Goal: Transaction & Acquisition: Book appointment/travel/reservation

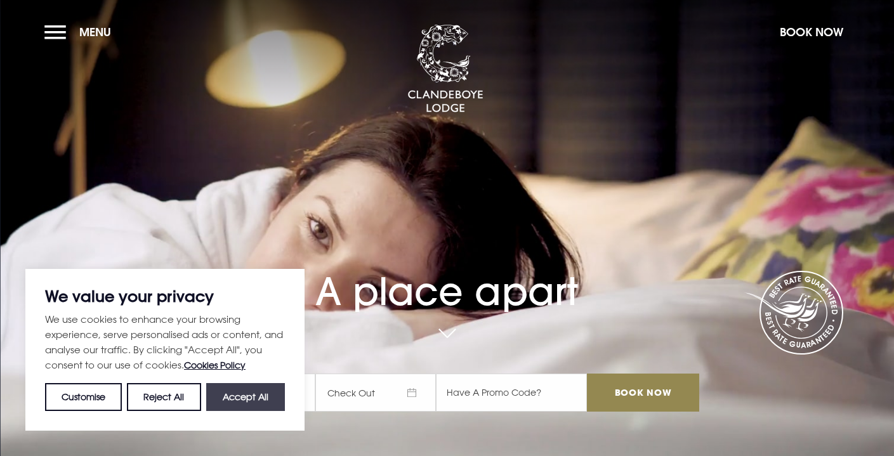
click at [242, 401] on button "Accept All" at bounding box center [245, 397] width 79 height 28
checkbox input "true"
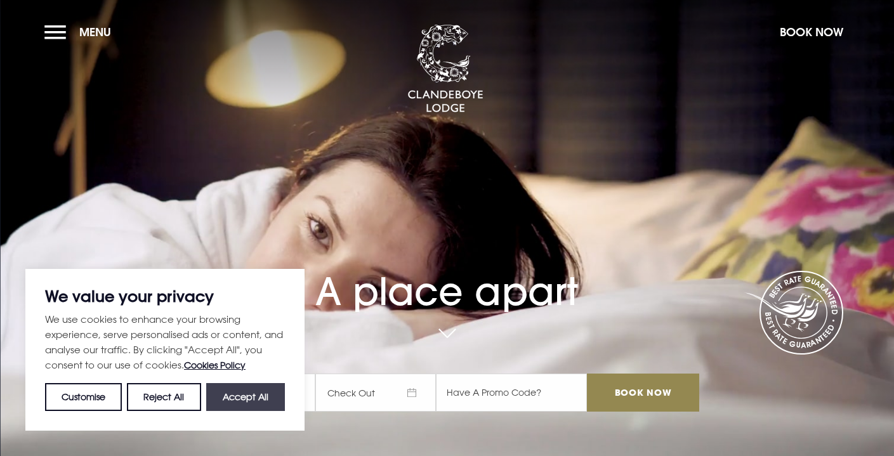
checkbox input "true"
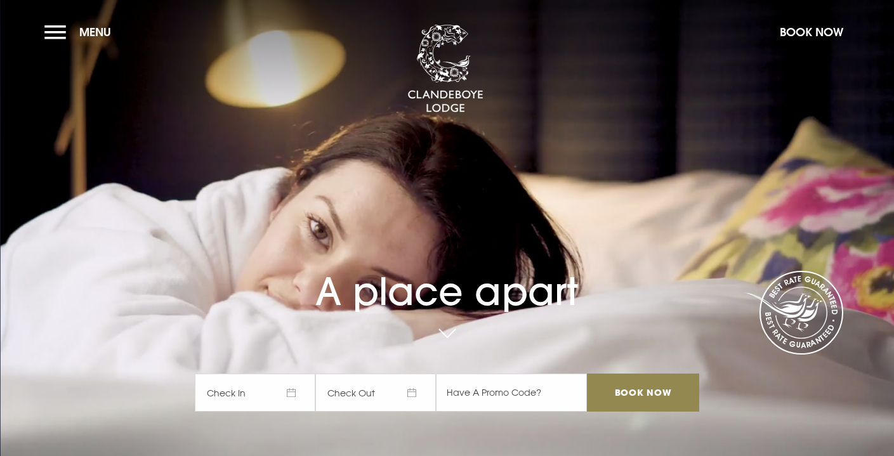
click at [278, 390] on span "Check In" at bounding box center [255, 393] width 120 height 38
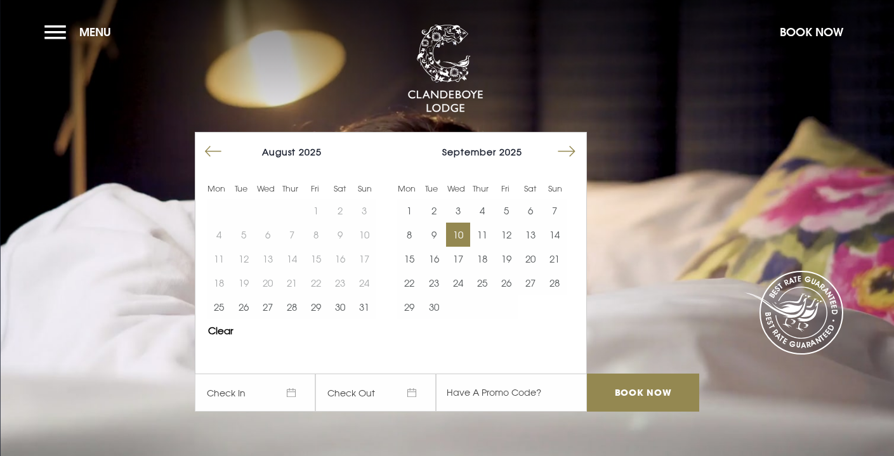
click at [465, 233] on button "10" at bounding box center [458, 235] width 24 height 24
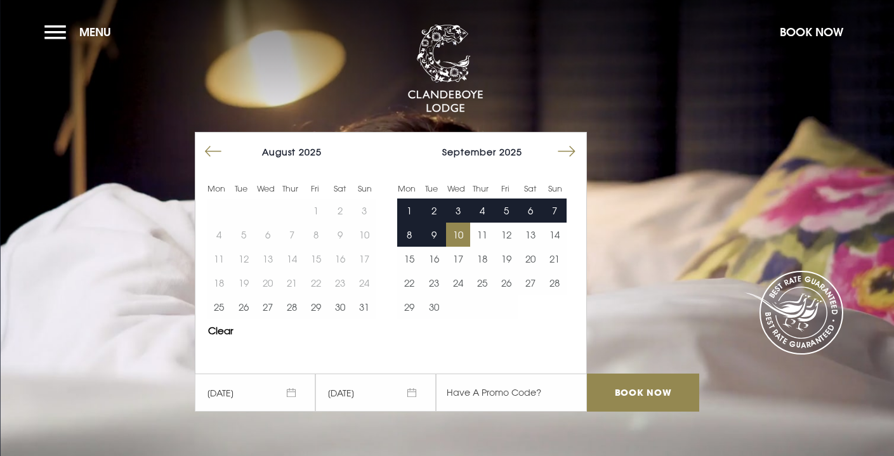
click at [387, 387] on span "[DATE]" at bounding box center [375, 393] width 120 height 38
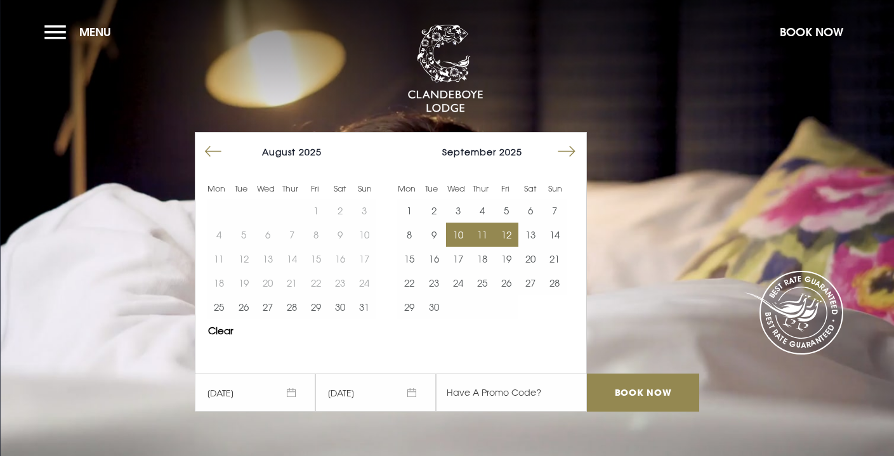
click at [514, 231] on button "12" at bounding box center [506, 235] width 24 height 24
click at [648, 389] on input "Book Now" at bounding box center [643, 393] width 112 height 38
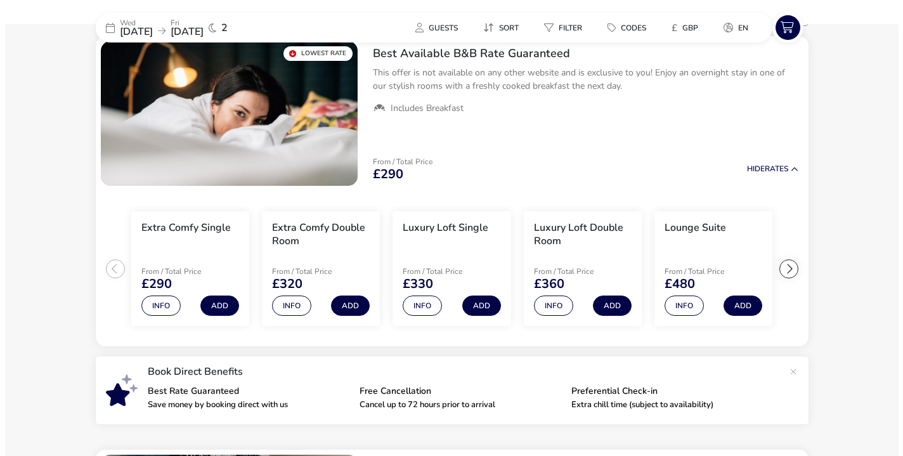
scroll to position [119, 0]
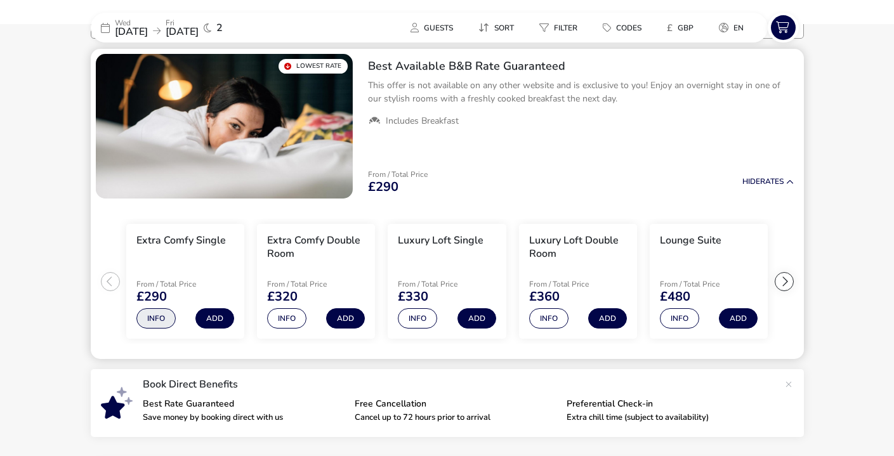
click at [157, 314] on button "Info" at bounding box center [155, 318] width 39 height 20
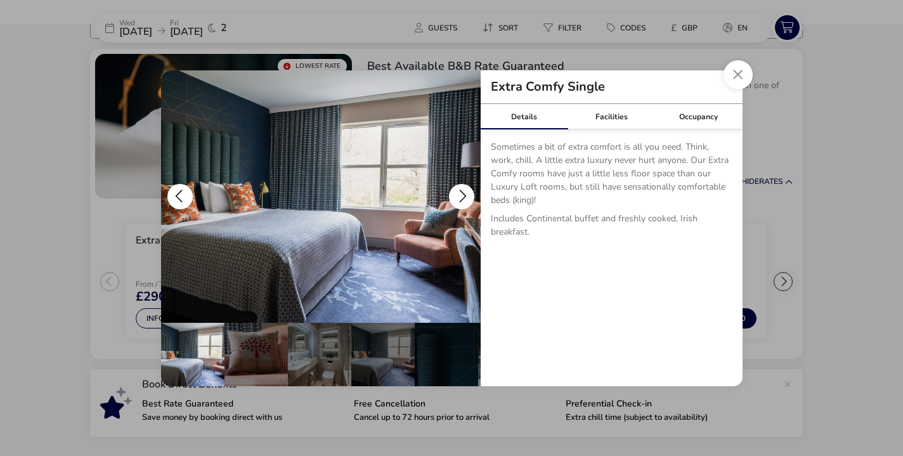
click at [465, 192] on button "details" at bounding box center [461, 196] width 25 height 25
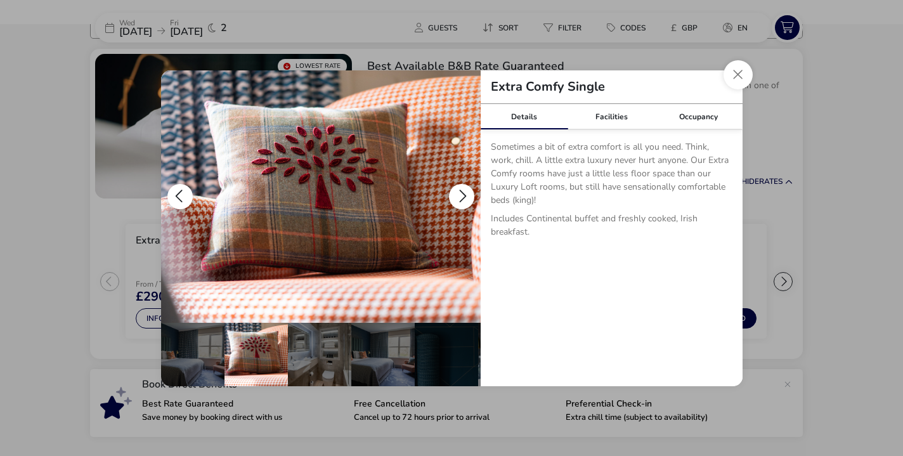
click at [465, 192] on button "details" at bounding box center [461, 196] width 25 height 25
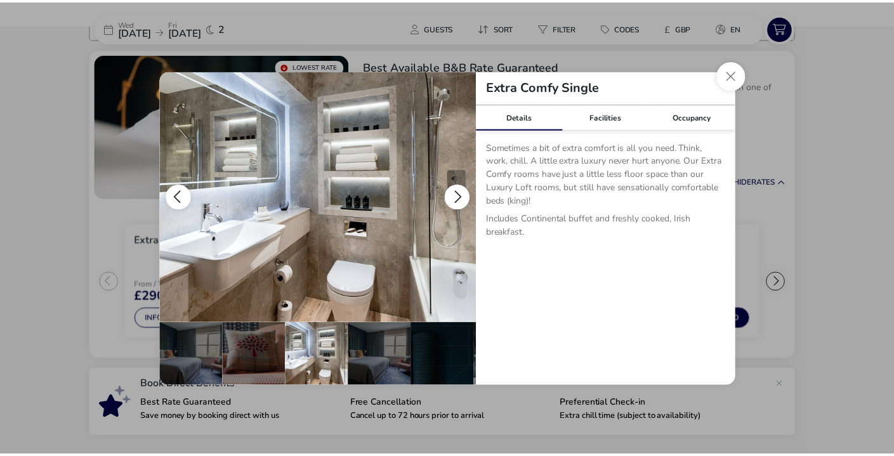
scroll to position [0, 63]
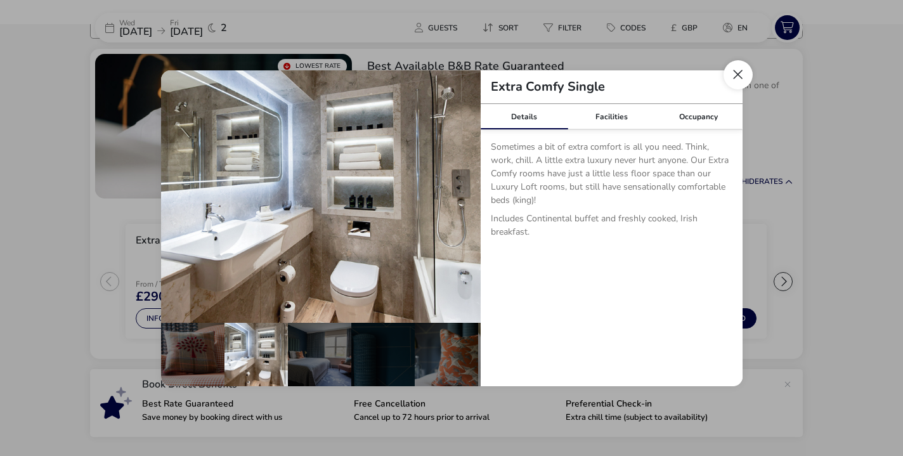
click at [736, 70] on button "Close dialog" at bounding box center [738, 74] width 29 height 29
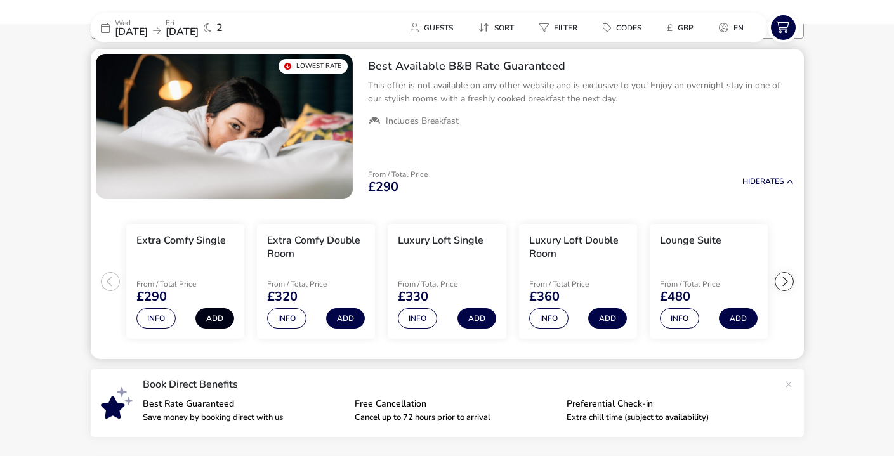
click at [216, 313] on button "Add" at bounding box center [214, 318] width 39 height 20
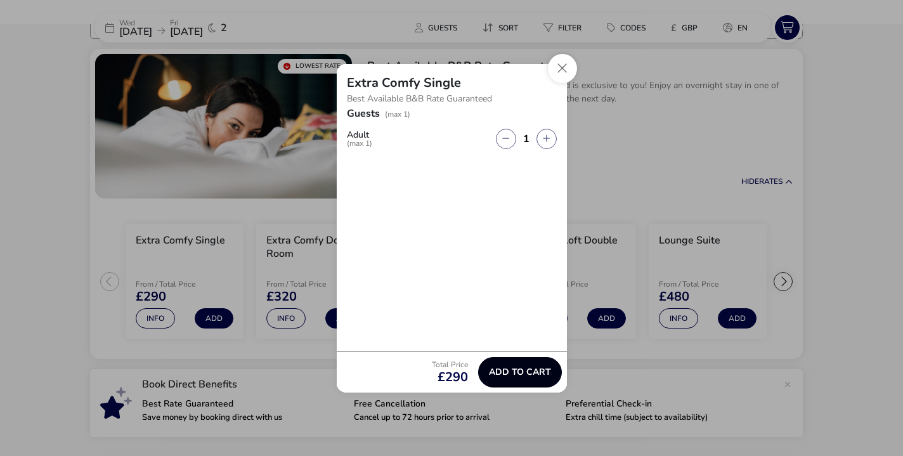
click at [530, 367] on span "Add to cart" at bounding box center [520, 372] width 62 height 10
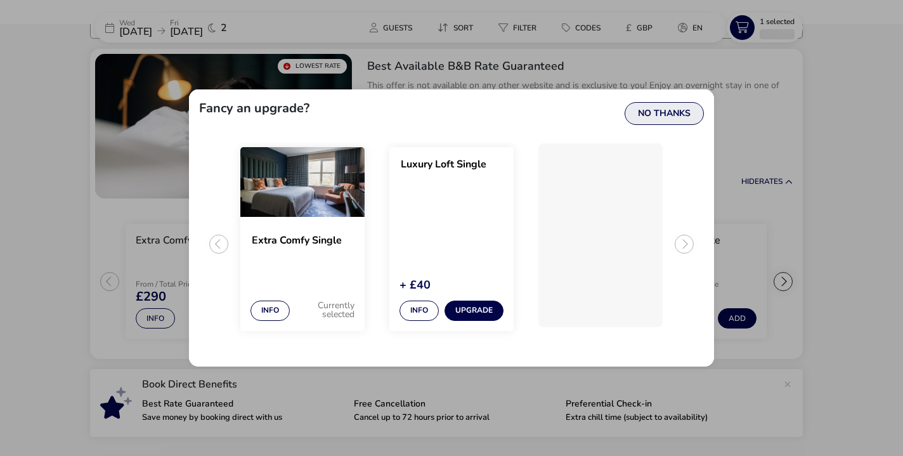
click at [663, 111] on button "No Thanks" at bounding box center [664, 113] width 79 height 23
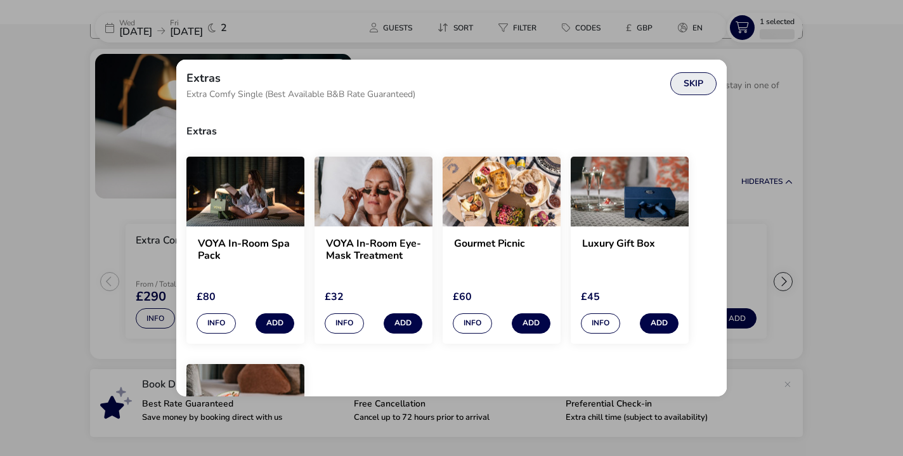
click at [696, 86] on button "Skip" at bounding box center [693, 83] width 46 height 23
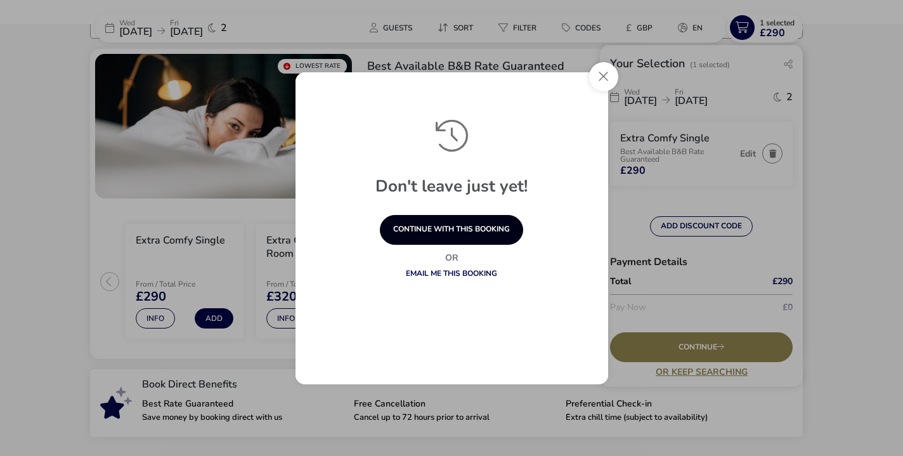
click at [466, 226] on button "continue with this booking" at bounding box center [451, 230] width 143 height 30
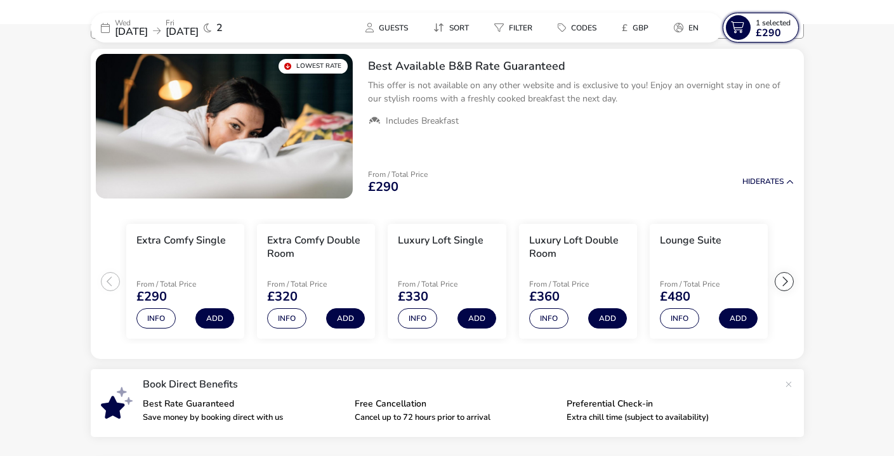
click at [742, 24] on icon at bounding box center [737, 27] width 25 height 25
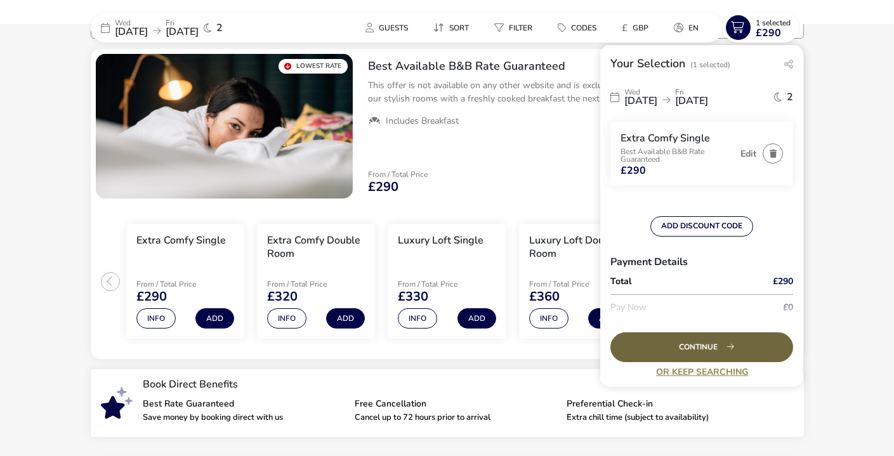
click at [712, 345] on div "Continue" at bounding box center [701, 347] width 183 height 30
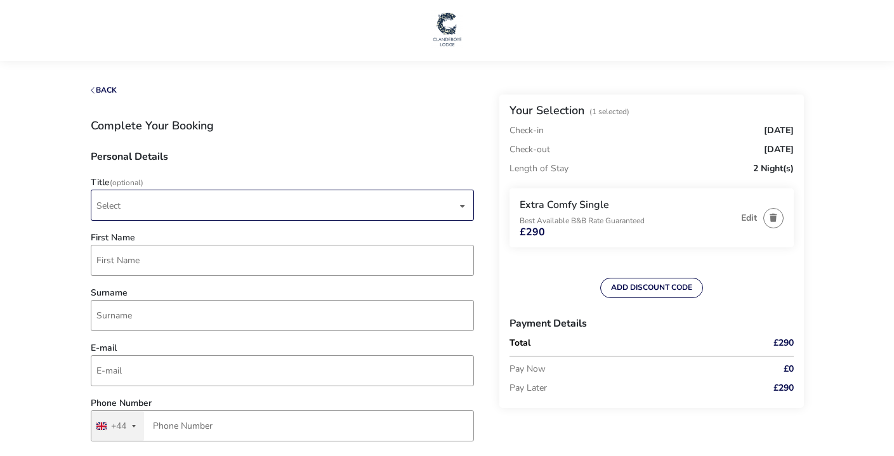
click at [181, 203] on span "Select" at bounding box center [276, 205] width 360 height 30
click at [164, 236] on li "Mr" at bounding box center [282, 236] width 383 height 31
type input "Tr"
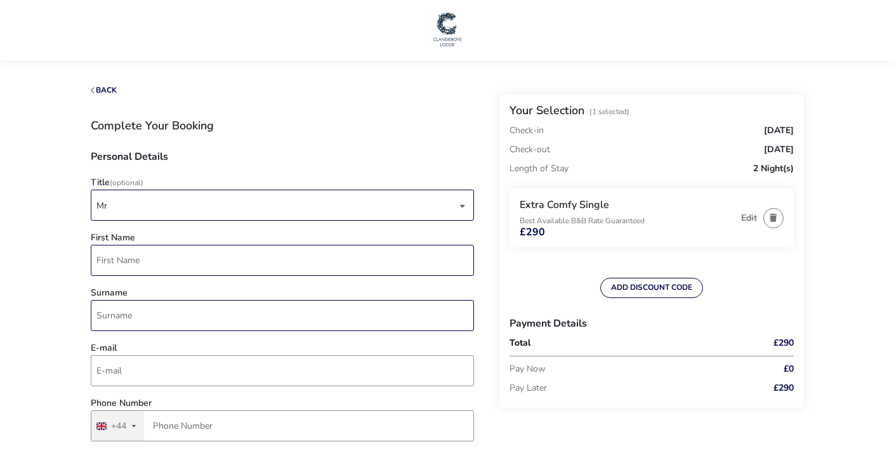
type input "Trevor"
type input "Kirkpatrick"
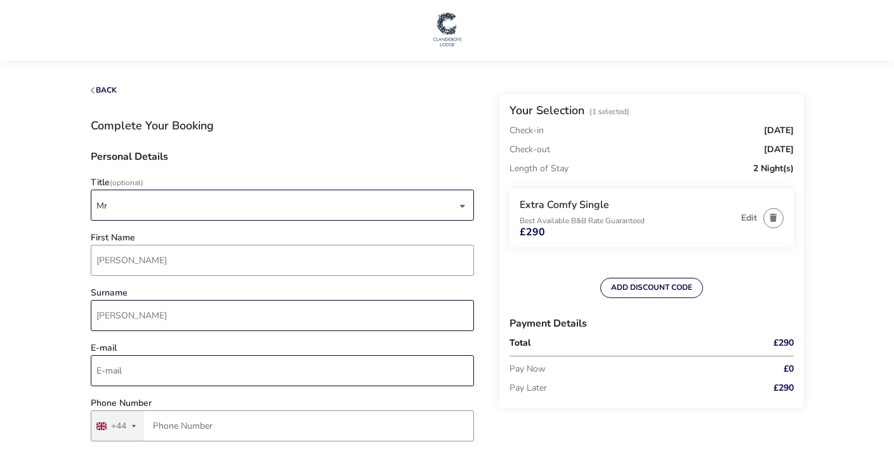
type input "trevor@kbwdesign.com"
type input "KBW"
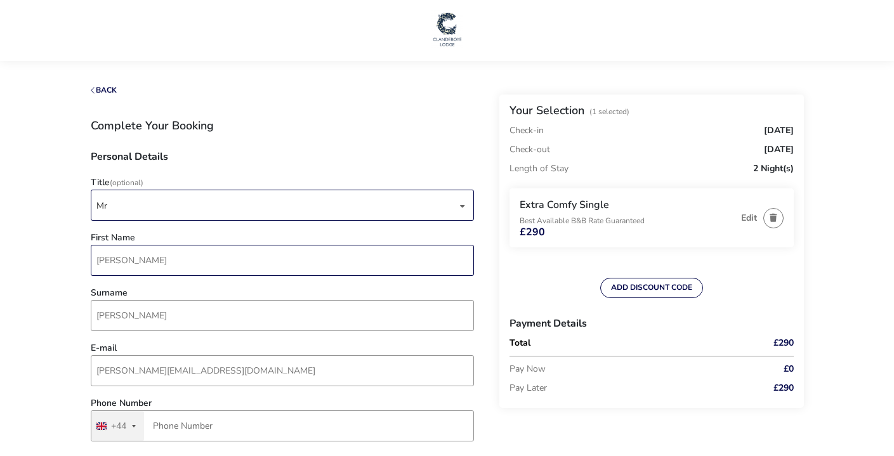
click at [145, 260] on input "Trevor" at bounding box center [282, 260] width 383 height 31
type input "Trevor"
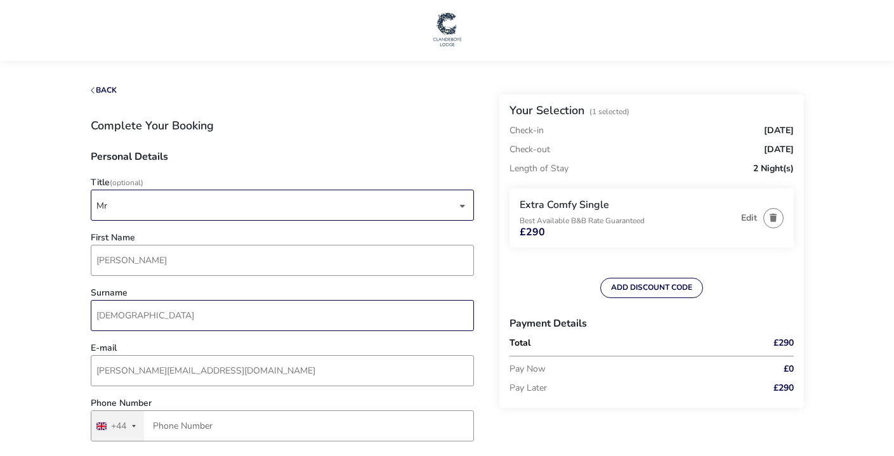
type input "Kirkpatrick"
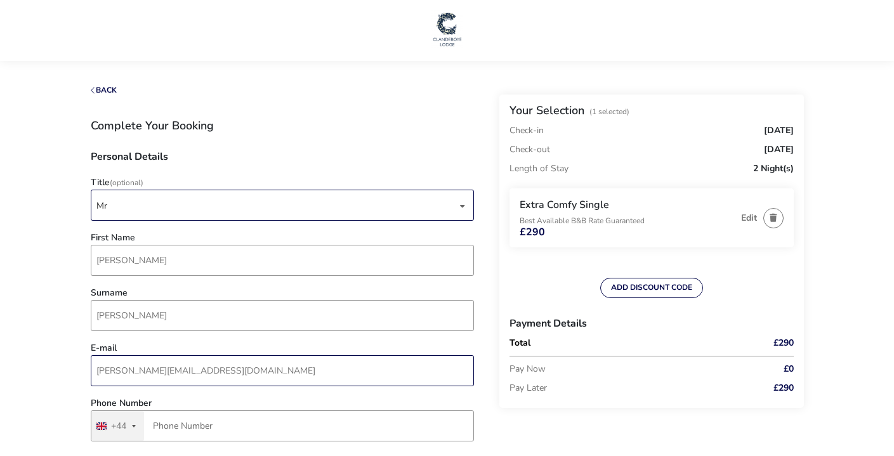
type input "trevor@kbwdesign.com"
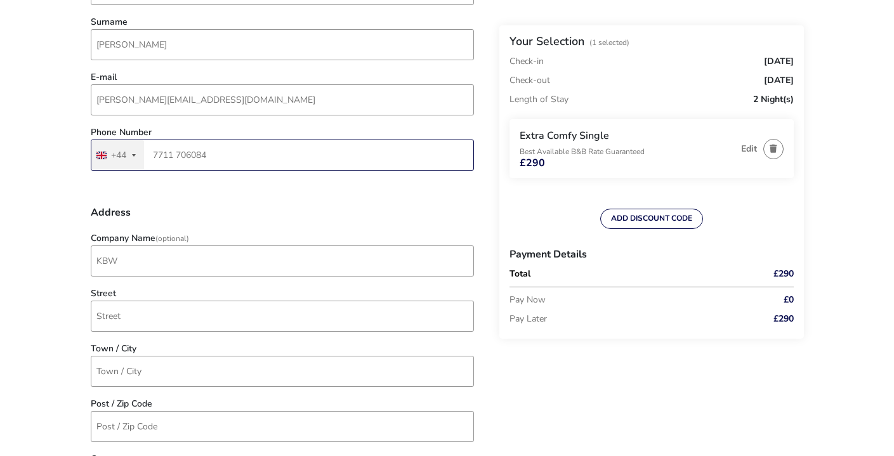
scroll to position [318, 0]
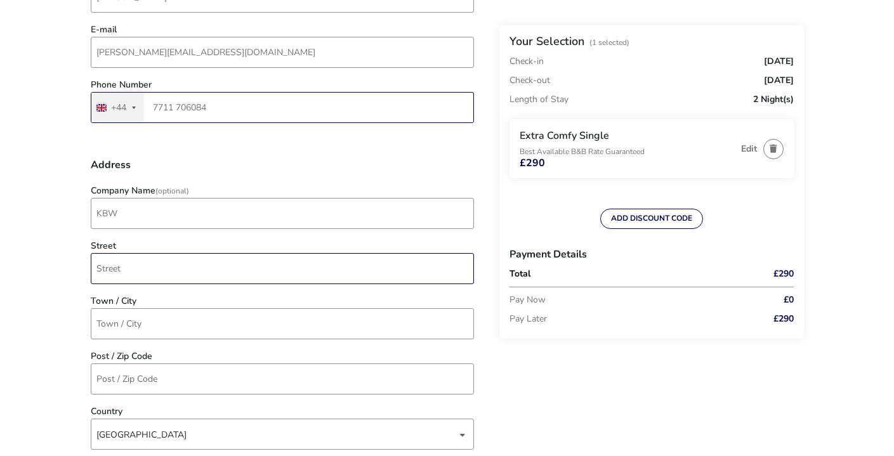
type input "7711 706084"
type input "25 Westhorpe Road"
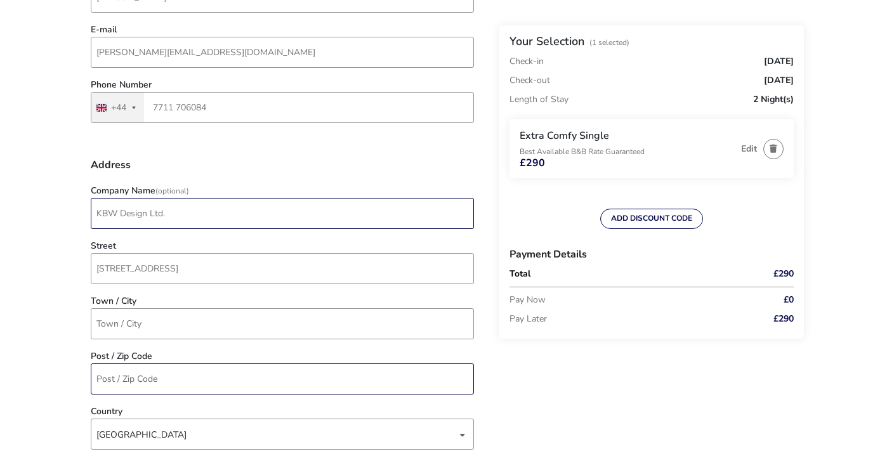
type input "KBW Design Ltd."
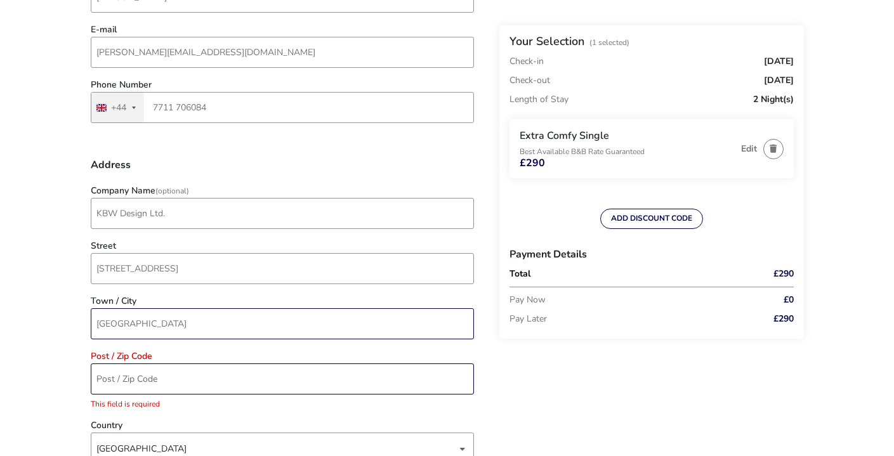
type input "London"
click at [118, 377] on input "Post / Zip Code" at bounding box center [282, 378] width 383 height 31
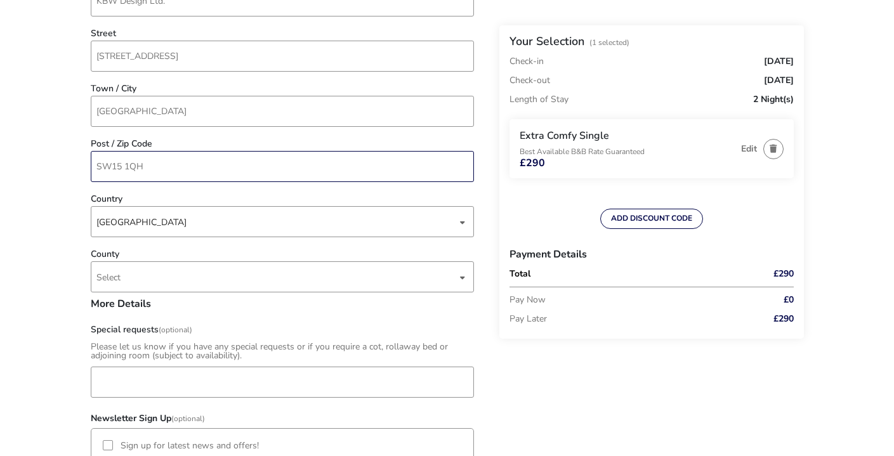
scroll to position [553, 0]
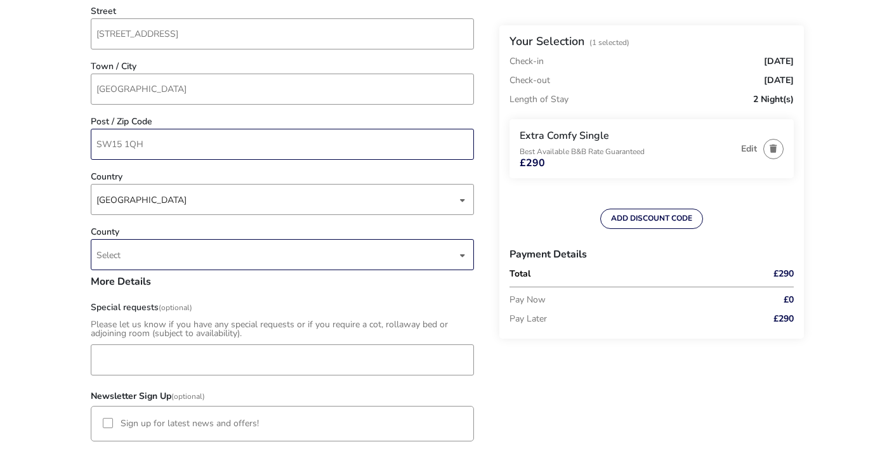
click at [463, 254] on div "dropdown trigger" at bounding box center [462, 255] width 6 height 25
type input "SW15 1QH"
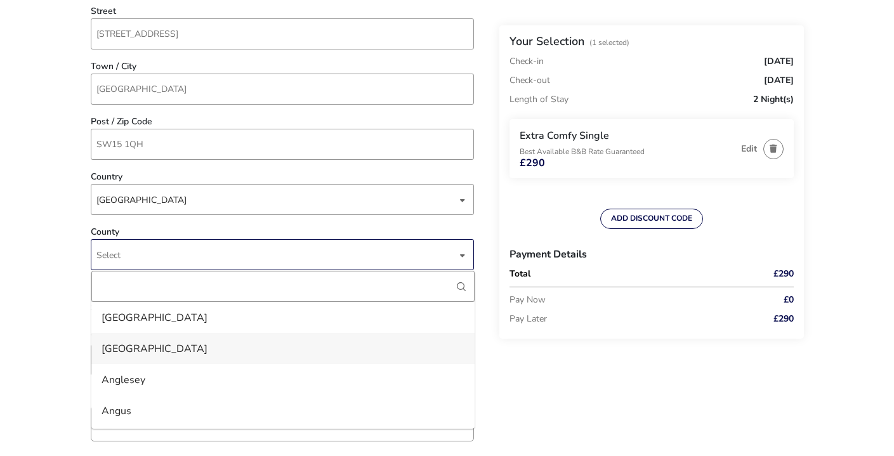
drag, startPoint x: 470, startPoint y: 309, endPoint x: 464, endPoint y: 358, distance: 49.2
click at [464, 358] on div "Aberdeen City Aberdeenshire Anglesey Angus Antrim Argyll And Bute Armagh Bedfor…" at bounding box center [282, 350] width 383 height 158
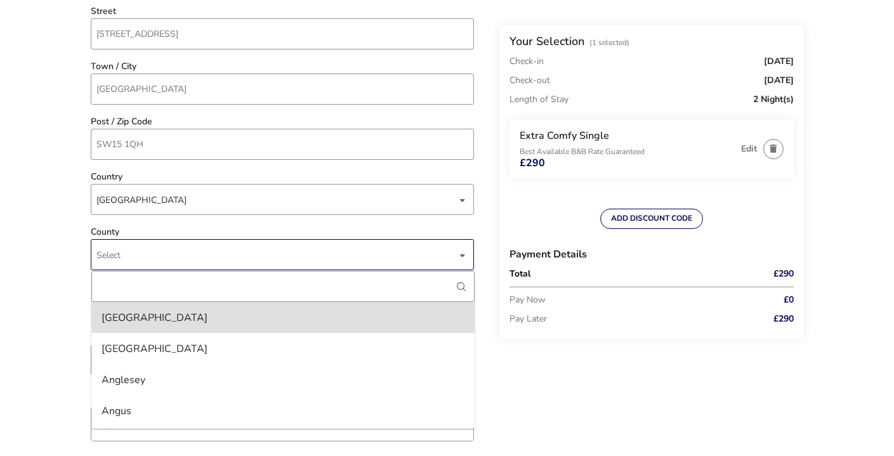
drag, startPoint x: 471, startPoint y: 308, endPoint x: 470, endPoint y: 325, distance: 17.1
click at [470, 302] on div "County" at bounding box center [282, 286] width 383 height 31
click at [143, 252] on span "Select" at bounding box center [276, 255] width 360 height 30
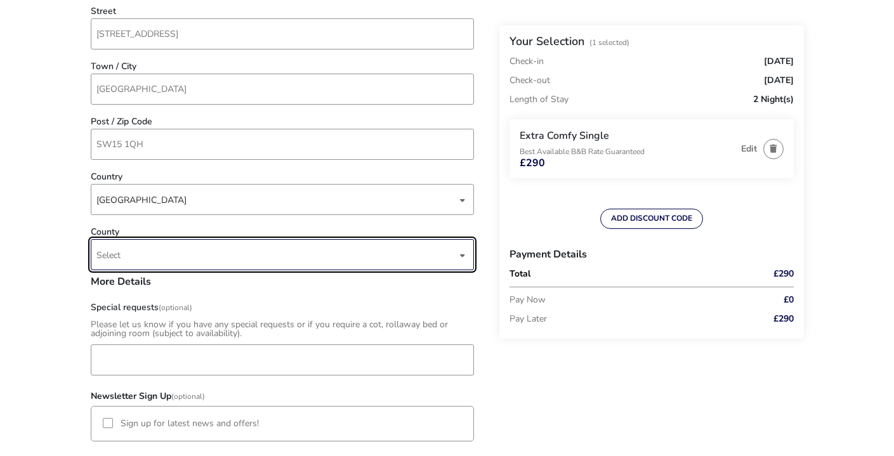
click at [143, 252] on span "Select" at bounding box center [276, 255] width 360 height 30
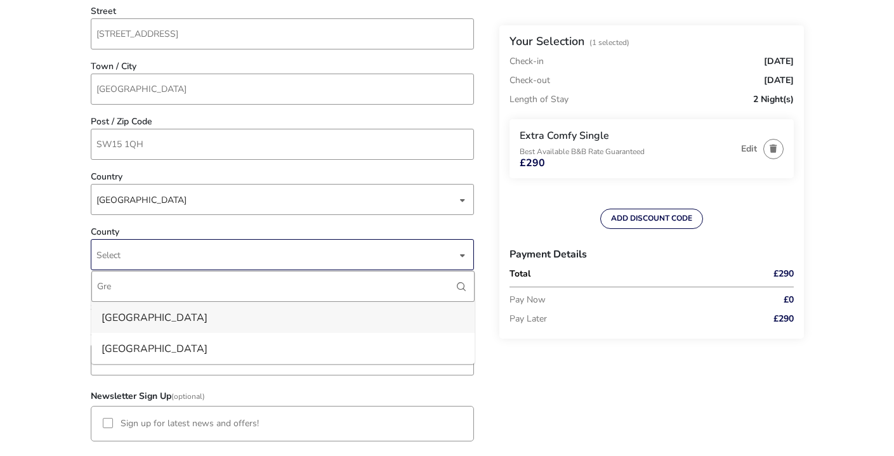
type input "Gre"
click at [154, 313] on li "Greater London" at bounding box center [282, 317] width 383 height 31
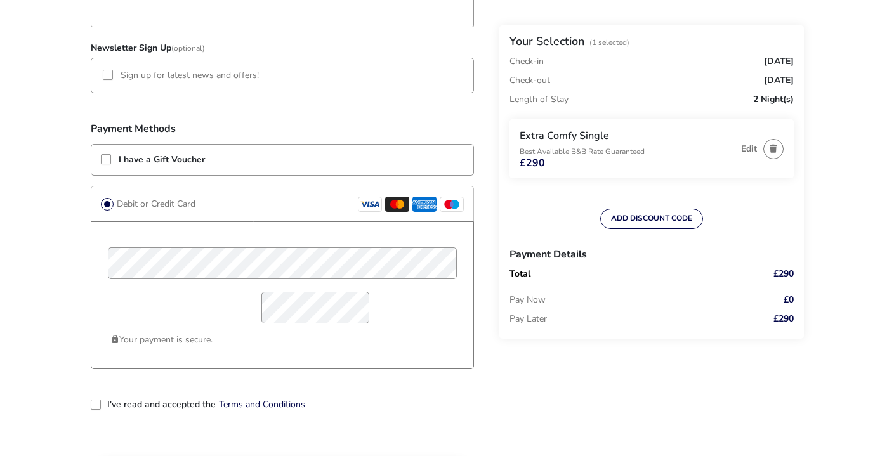
scroll to position [908, 0]
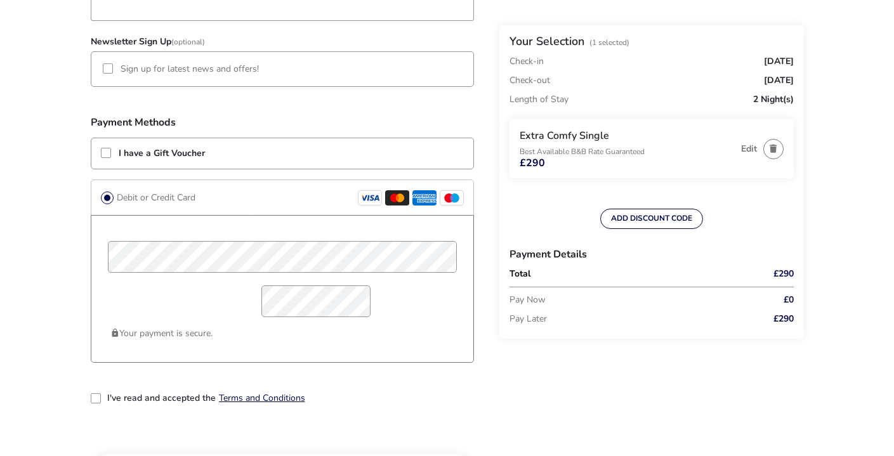
click at [94, 396] on div "2-term_condi" at bounding box center [96, 398] width 10 height 10
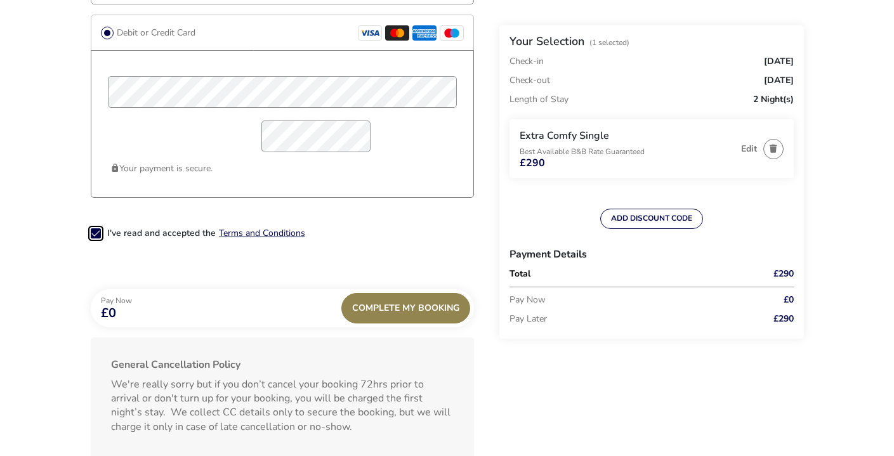
scroll to position [1082, 0]
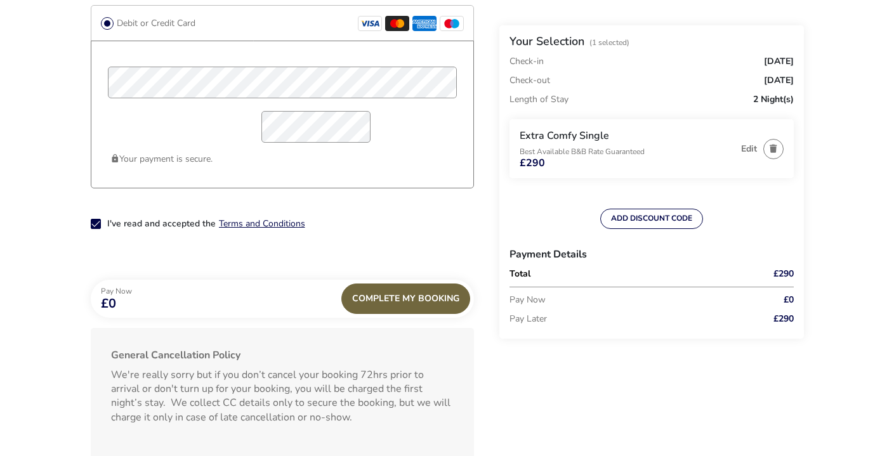
click at [413, 293] on div "Complete My Booking" at bounding box center [405, 298] width 129 height 30
